Goal: Use online tool/utility: Utilize a website feature to perform a specific function

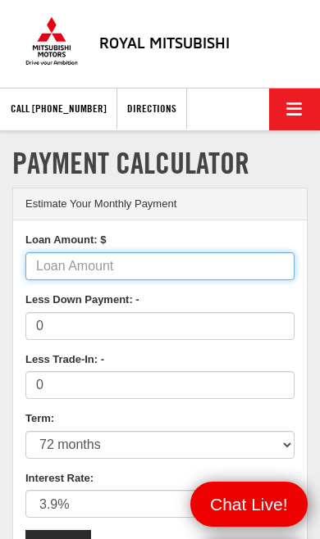
click at [130, 270] on input "Loan Amount: $" at bounding box center [159, 267] width 269 height 28
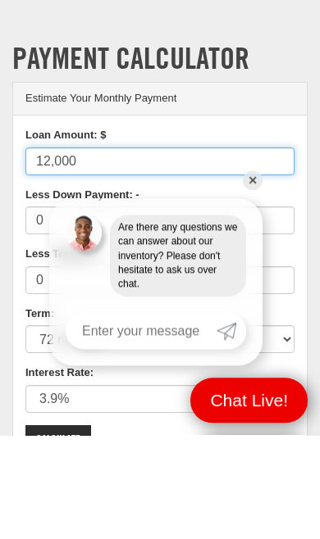
click at [261, 275] on link "✕" at bounding box center [253, 285] width 20 height 20
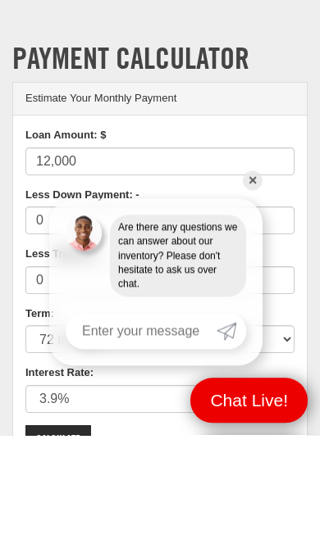
scroll to position [103, 0]
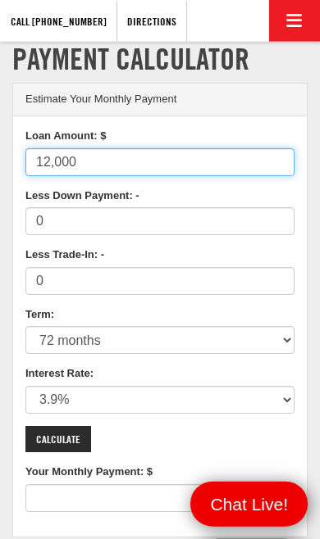
click at [106, 164] on input "12,000" at bounding box center [159, 162] width 269 height 28
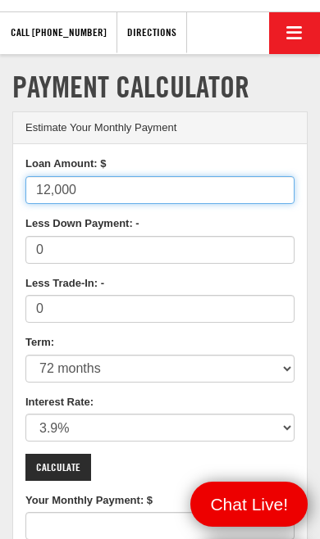
scroll to position [69, 0]
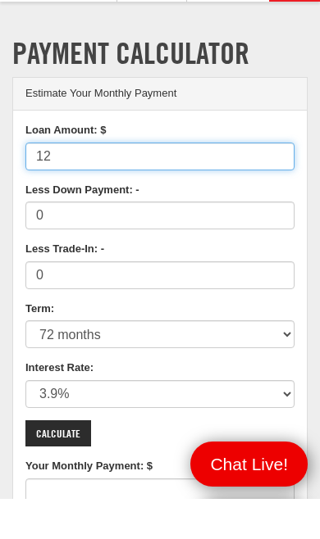
type input "1"
type input "24000"
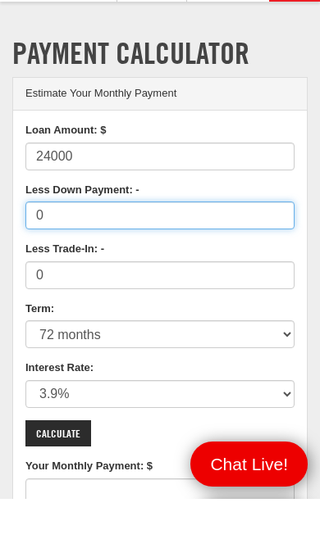
click at [121, 242] on input "0" at bounding box center [159, 256] width 269 height 28
type input "374"
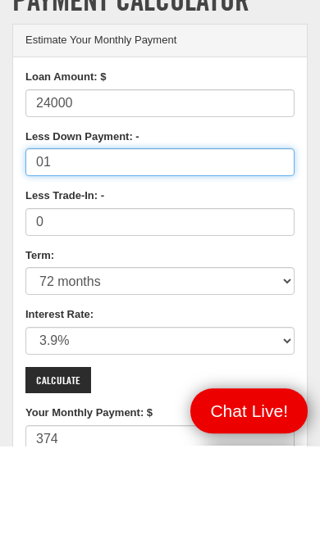
type input "0"
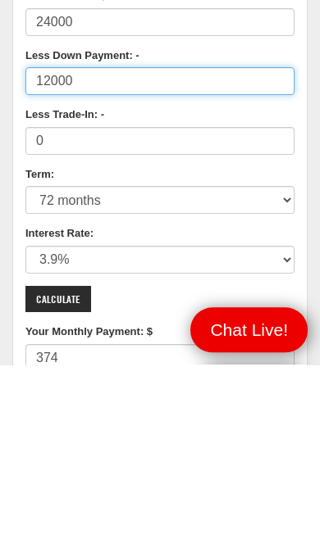
type input "12000"
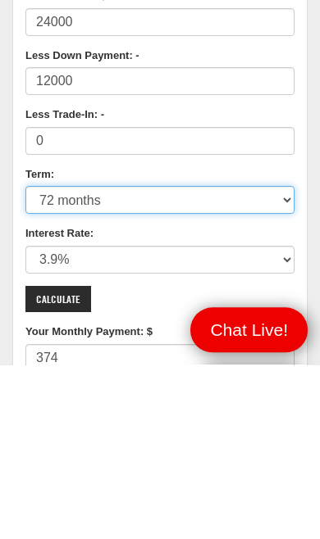
click at [121, 361] on select "12 months 24 months 36 months 48 months 60 months 66 months 72 months 84 months" at bounding box center [159, 375] width 269 height 28
type input "187"
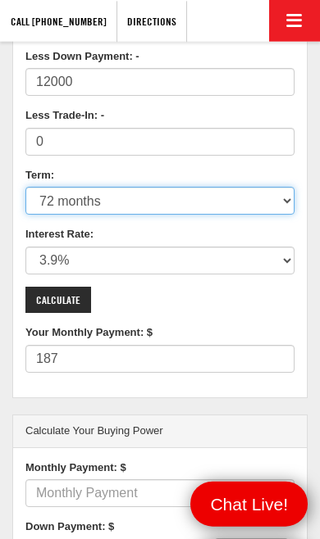
select select "24"
type input "521"
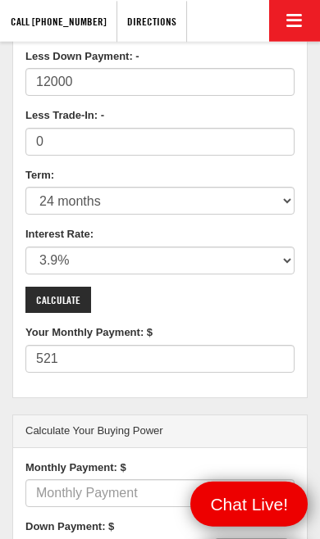
click at [74, 295] on input "Calculate" at bounding box center [58, 300] width 66 height 27
click at [75, 306] on input "Calculate" at bounding box center [58, 300] width 66 height 27
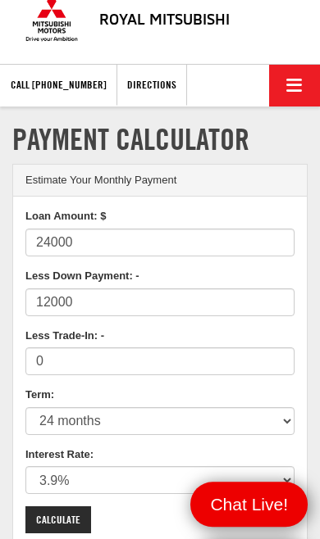
scroll to position [0, 0]
